Goal: Information Seeking & Learning: Learn about a topic

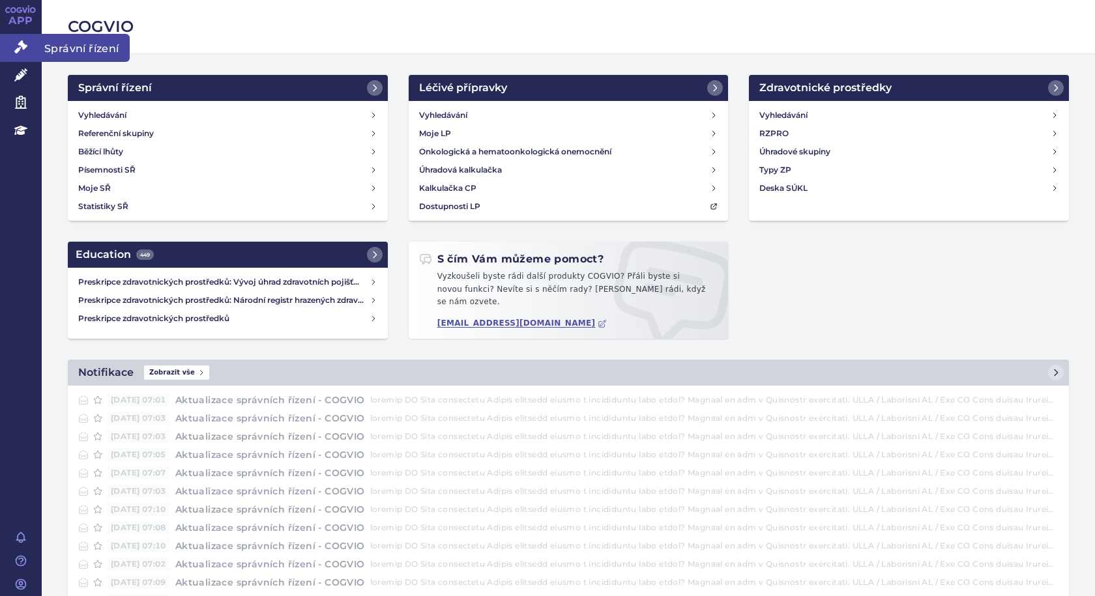
click at [65, 44] on span "Správní řízení" at bounding box center [86, 47] width 88 height 27
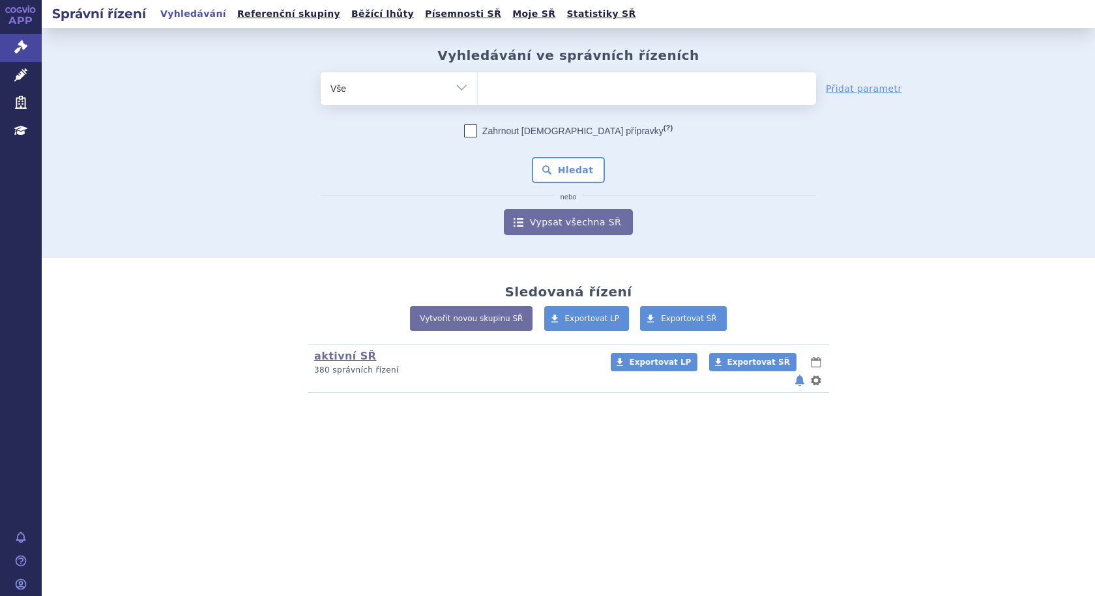
click at [565, 89] on ul at bounding box center [647, 85] width 338 height 27
click at [478, 89] on select at bounding box center [477, 88] width 1 height 33
type input "ada"
type input "adal"
type input "adali"
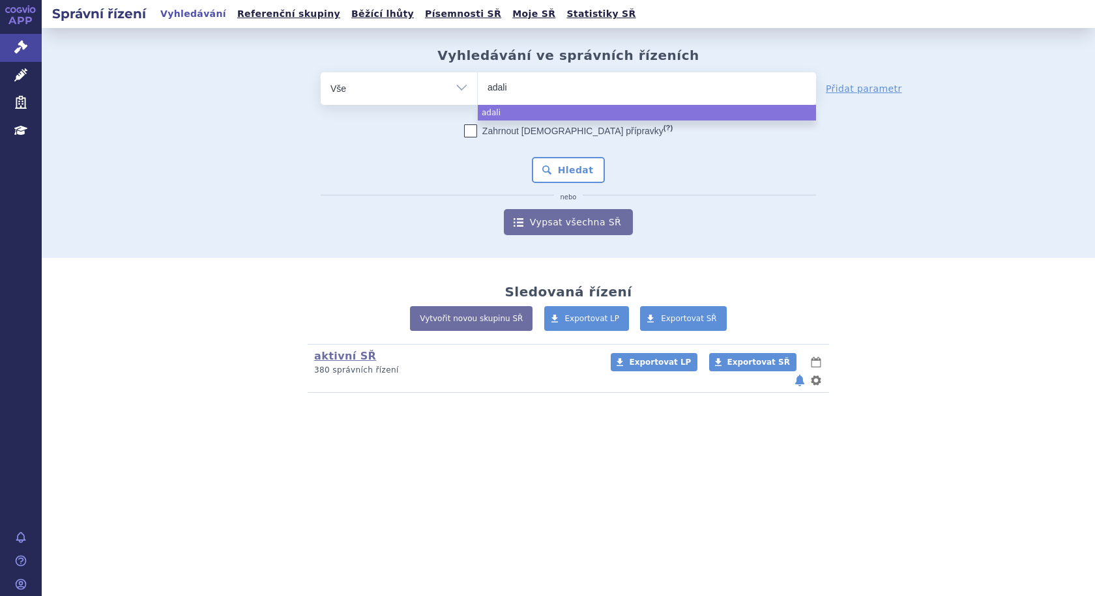
type input "adalim"
type input "adalimu"
type input "adalimuma"
type input "adalimumabv"
type input "[MEDICAL_DATA]"
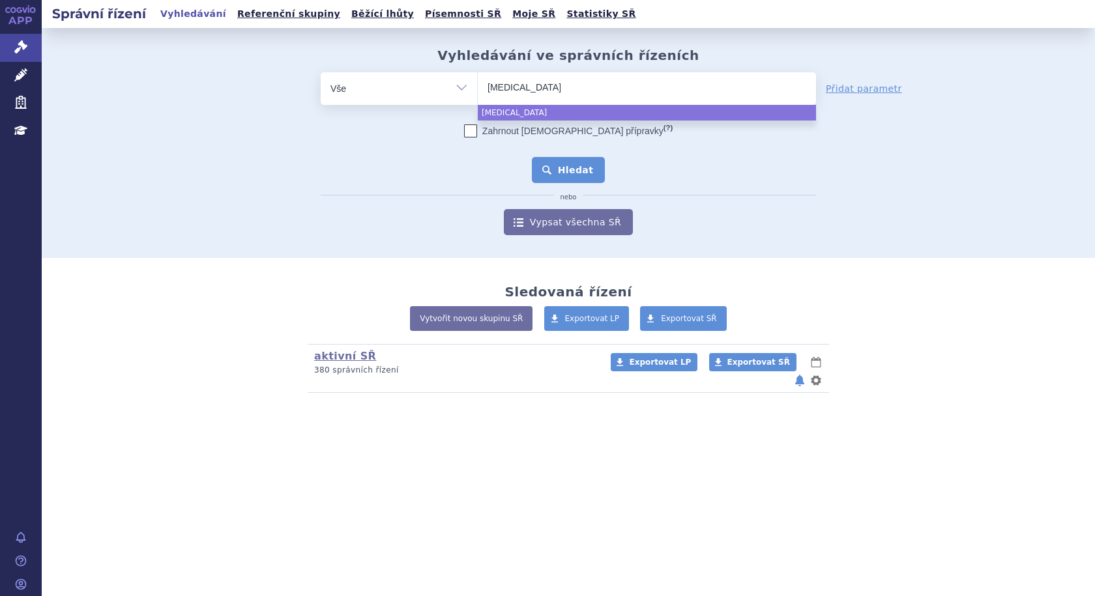
select select "[MEDICAL_DATA]"
click at [562, 166] on button "Hledat" at bounding box center [569, 170] width 74 height 26
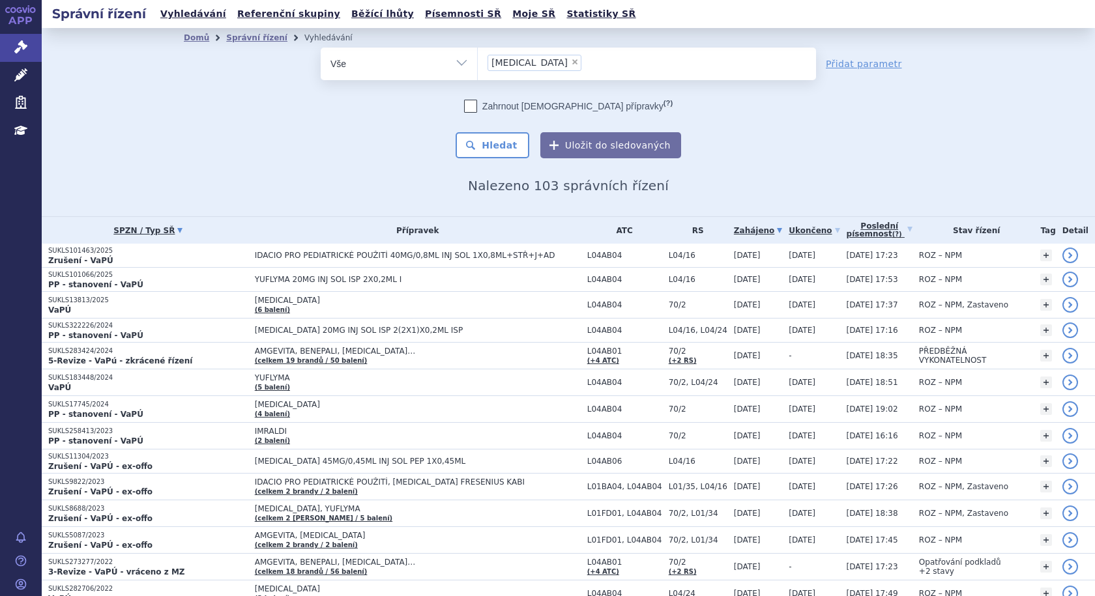
click at [179, 229] on icon at bounding box center [179, 230] width 5 height 5
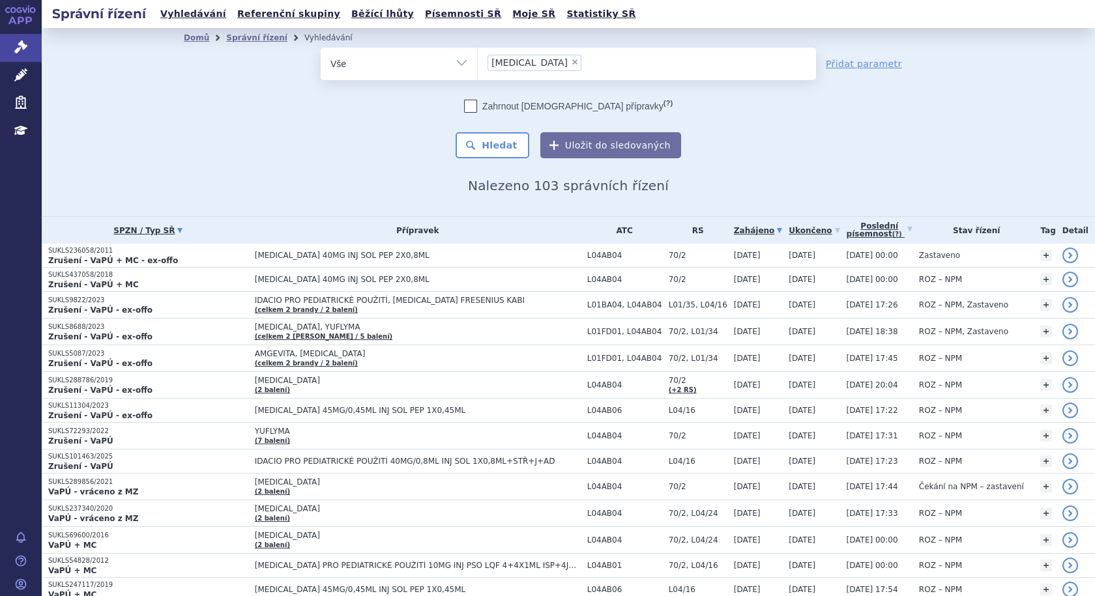
click at [734, 229] on link "Zahájeno" at bounding box center [758, 231] width 48 height 18
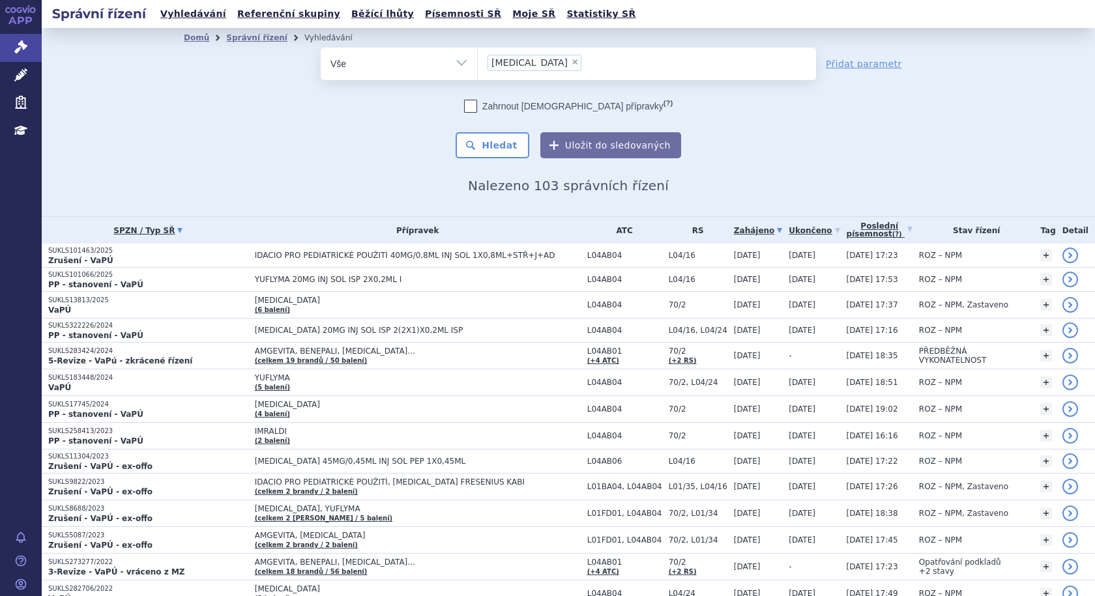
click at [170, 231] on link "SPZN / Typ SŘ" at bounding box center [148, 231] width 200 height 18
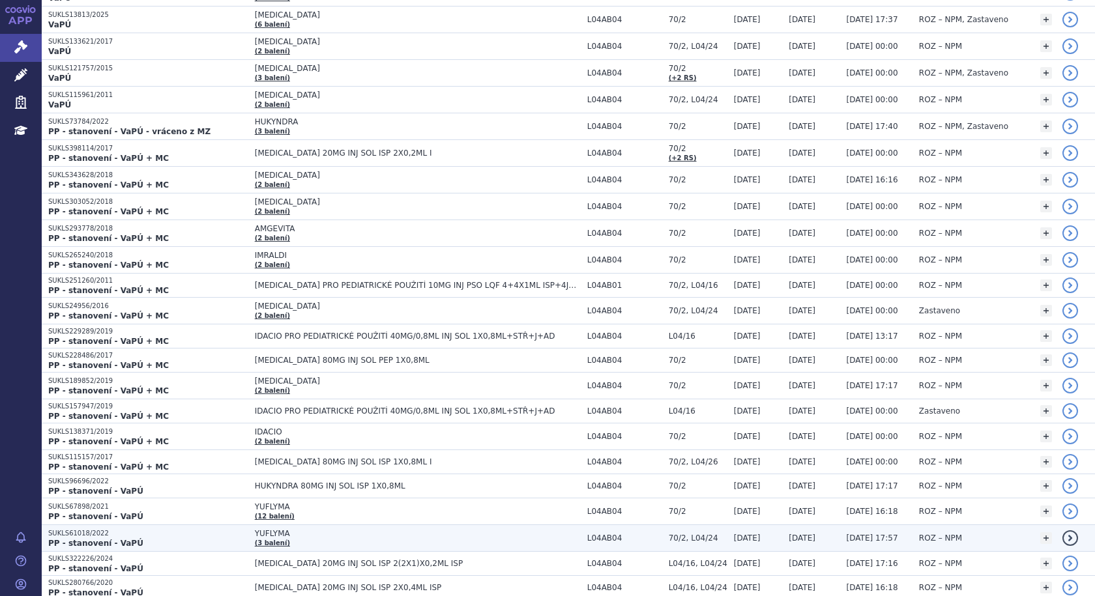
scroll to position [1695, 0]
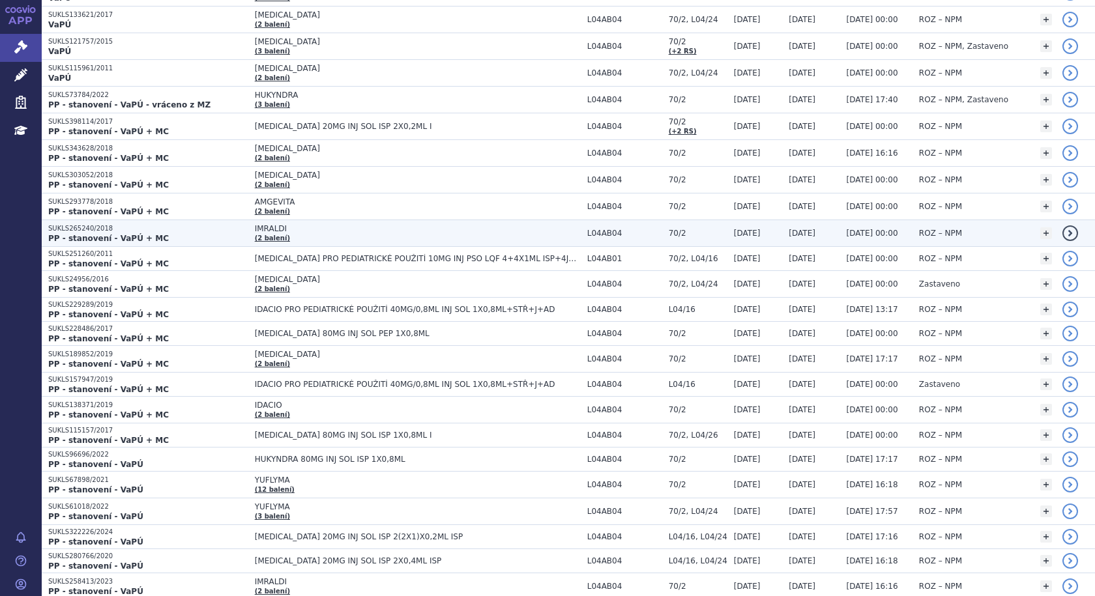
click at [84, 231] on p "SUKLS265240/2018" at bounding box center [148, 228] width 200 height 9
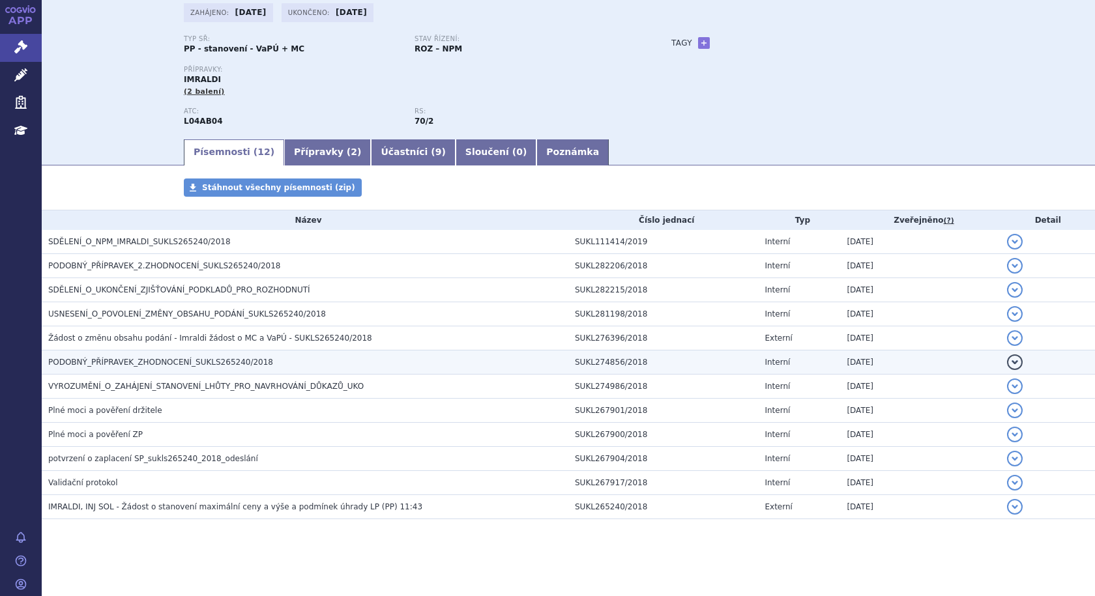
scroll to position [83, 0]
click at [130, 353] on td "PODOBNÝ_PŘÍPRAVEK_ZHODNOCENÍ_SUKLS265240/2018" at bounding box center [305, 361] width 527 height 24
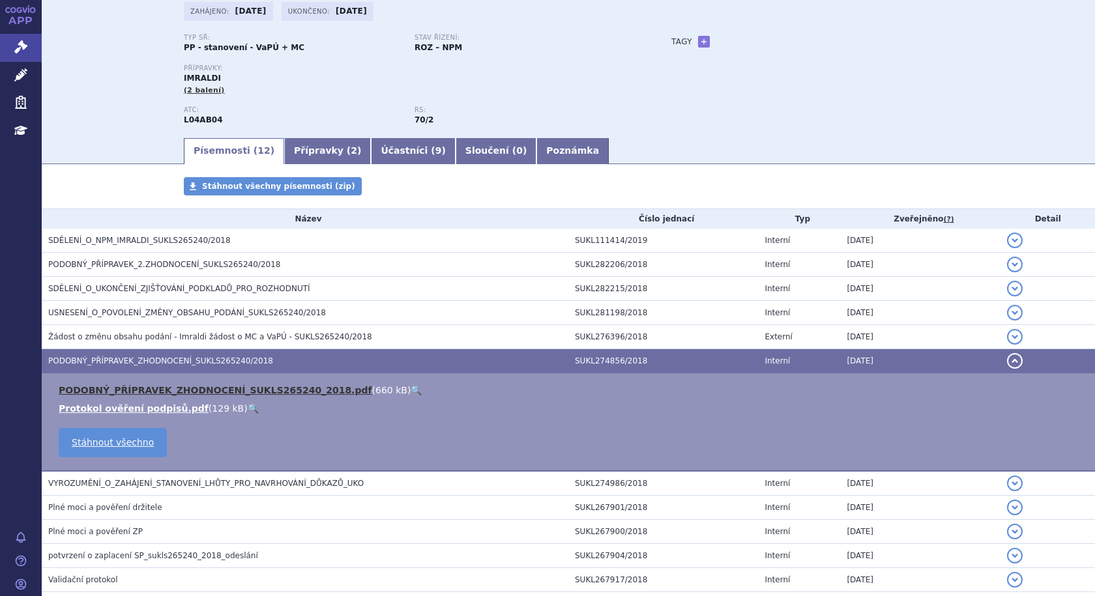
click at [138, 388] on link "PODOBNÝ_PŘÍPRAVEK_ZHODNOCENÍ_SUKLS265240_2018.pdf" at bounding box center [216, 390] width 314 height 10
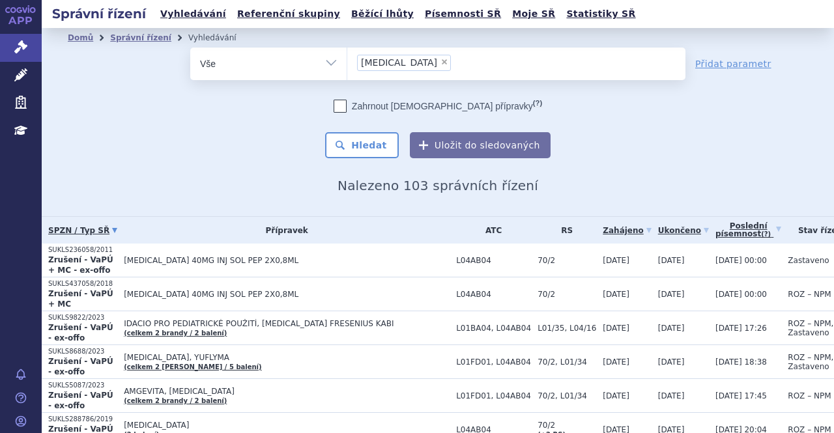
click at [117, 229] on icon at bounding box center [114, 230] width 5 height 5
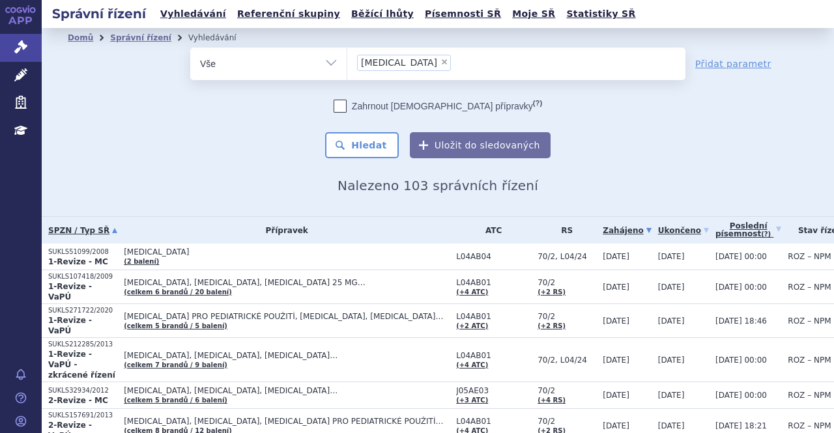
click at [603, 228] on link "Zahájeno" at bounding box center [627, 231] width 48 height 18
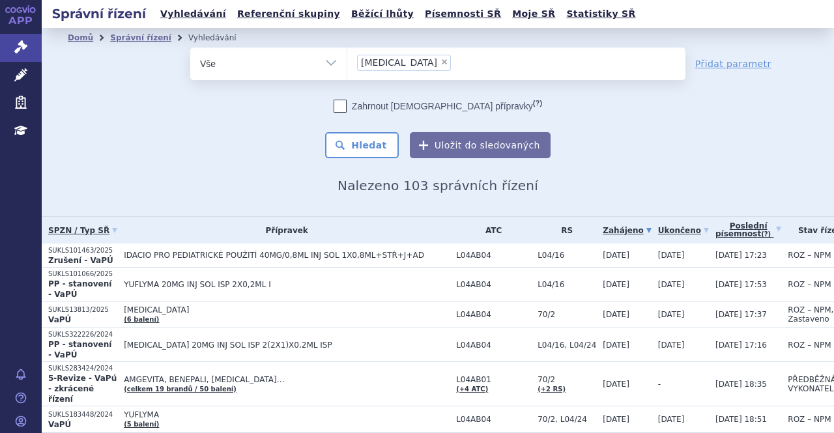
click at [603, 228] on link "Zahájeno" at bounding box center [627, 231] width 48 height 18
